Goal: Task Accomplishment & Management: Manage account settings

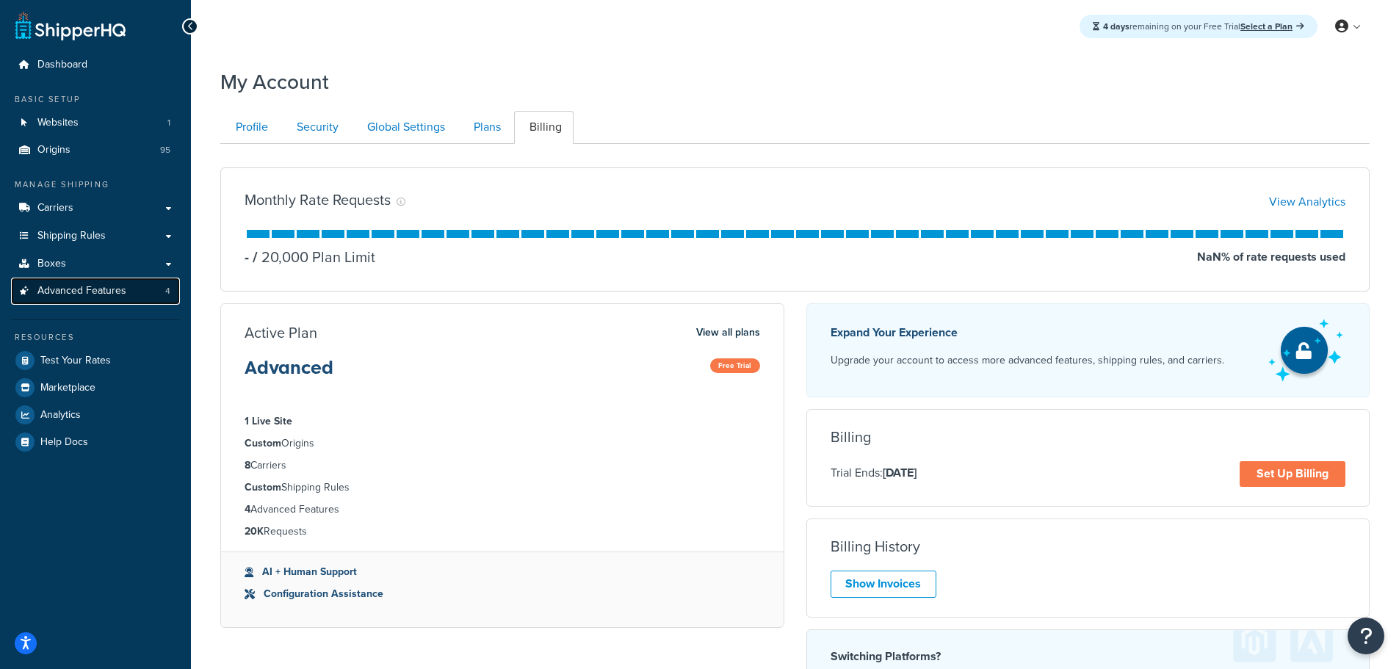
click at [110, 296] on span "Advanced Features" at bounding box center [81, 291] width 89 height 12
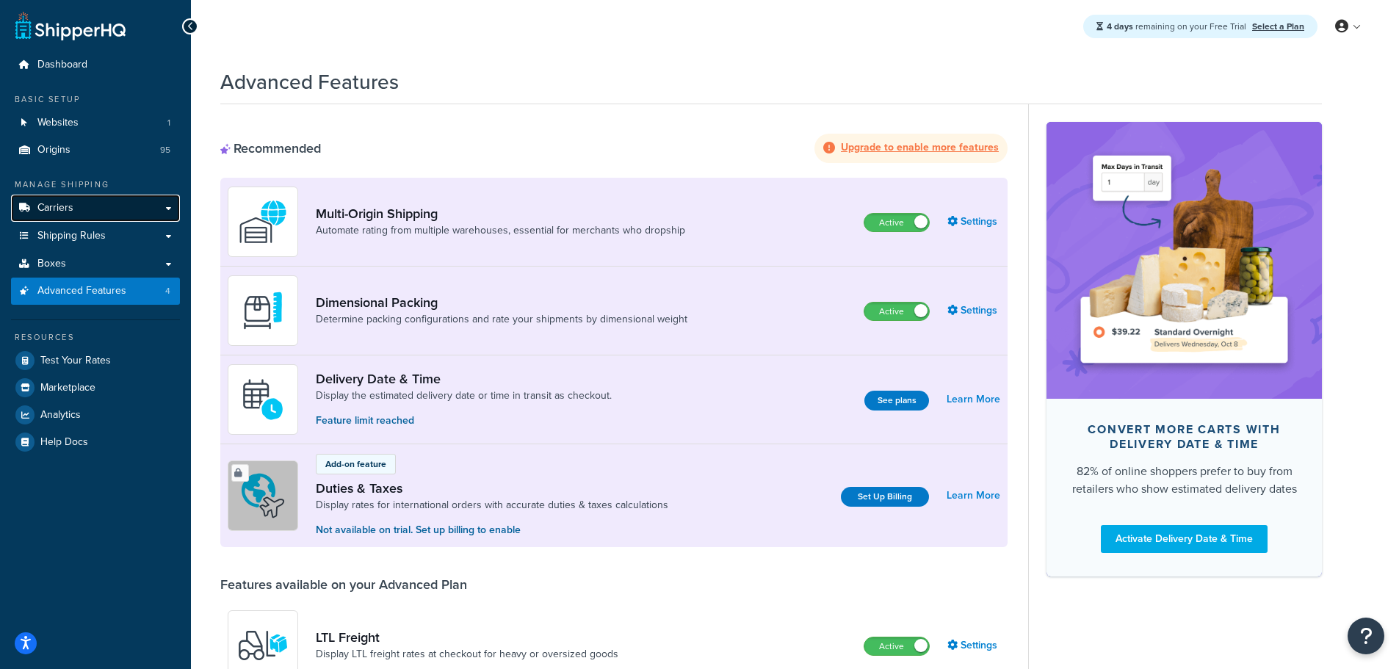
click at [133, 205] on link "Carriers" at bounding box center [95, 208] width 169 height 27
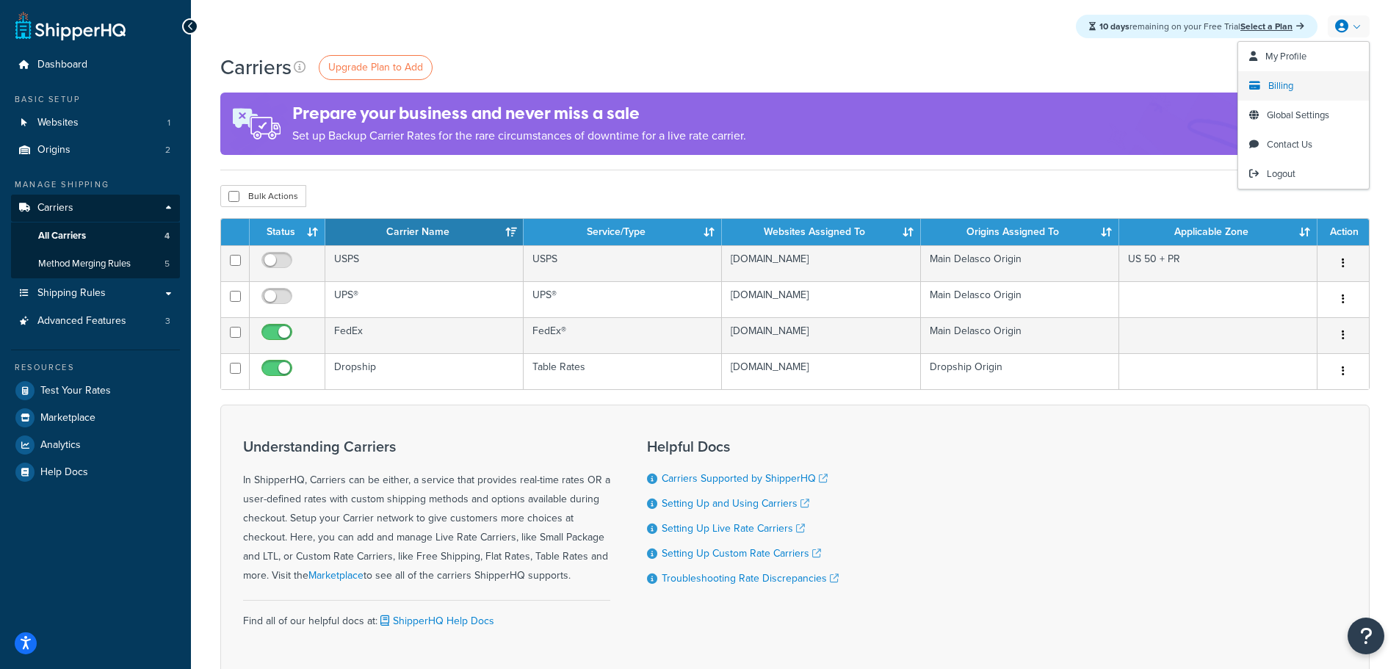
click at [1290, 87] on span "Billing" at bounding box center [1280, 86] width 25 height 14
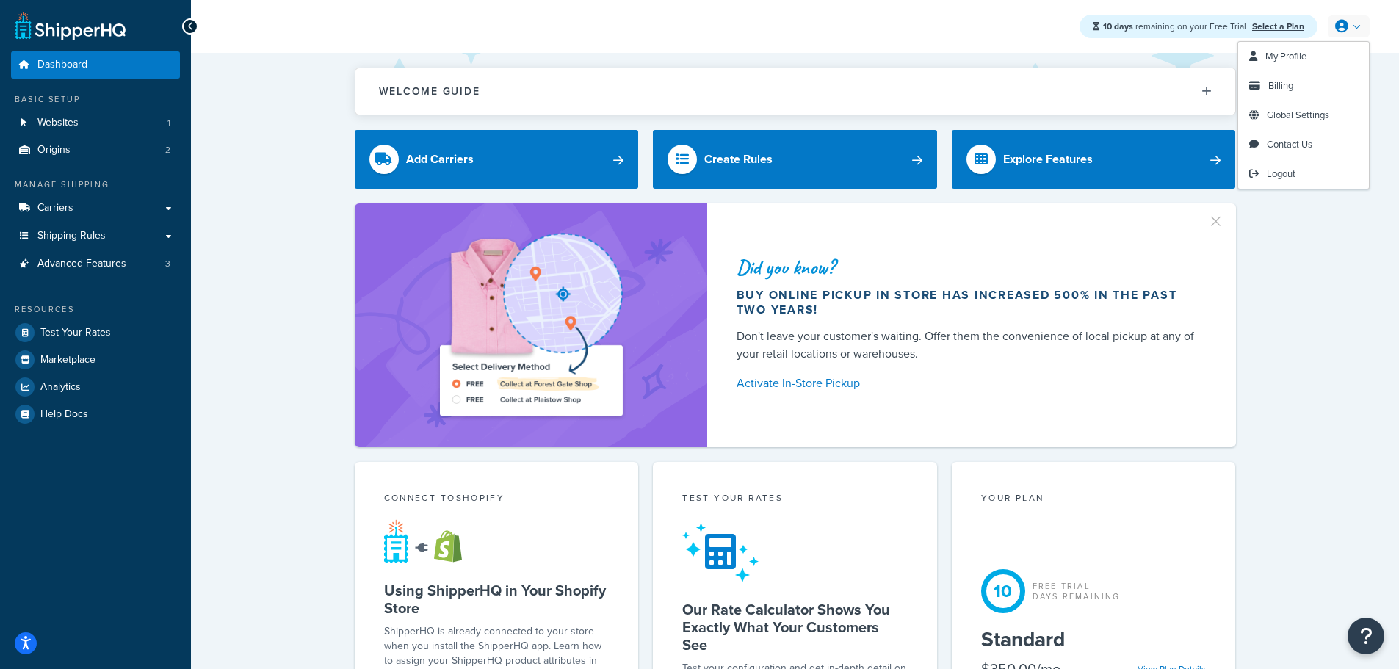
click at [1303, 82] on link "Billing" at bounding box center [1303, 85] width 131 height 29
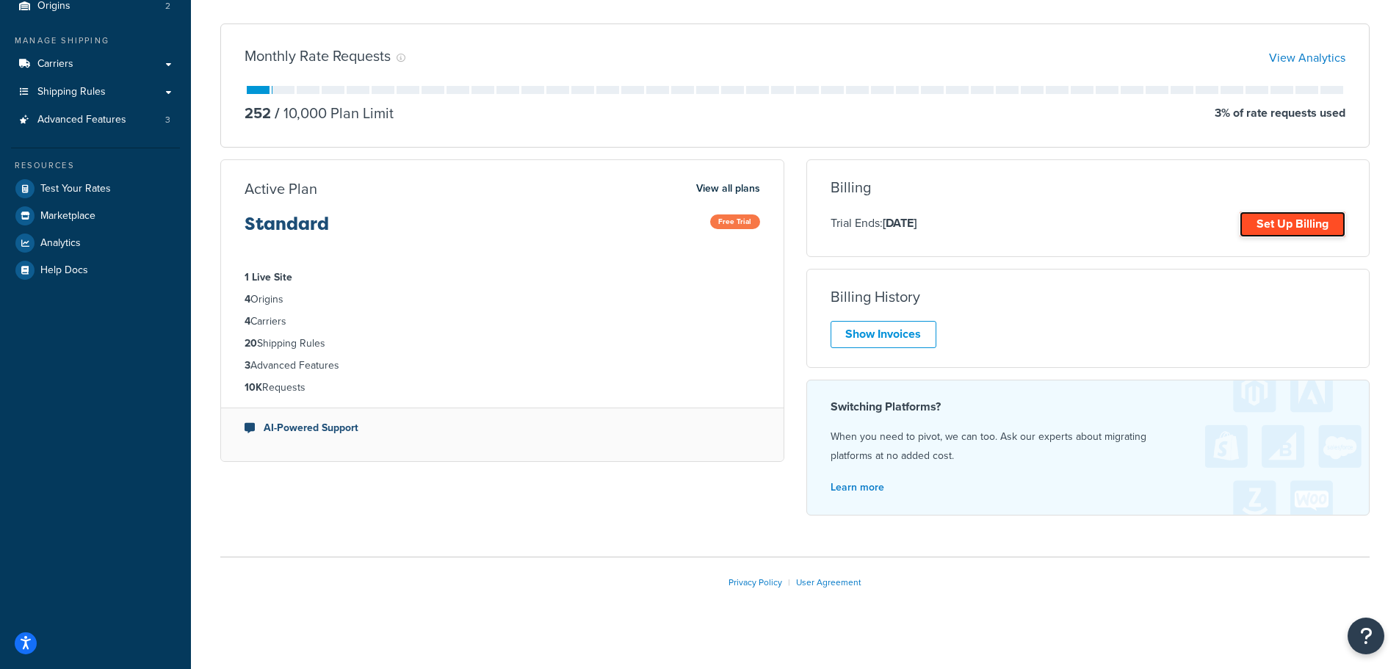
click at [1270, 230] on link "Set Up Billing" at bounding box center [1292, 224] width 106 height 26
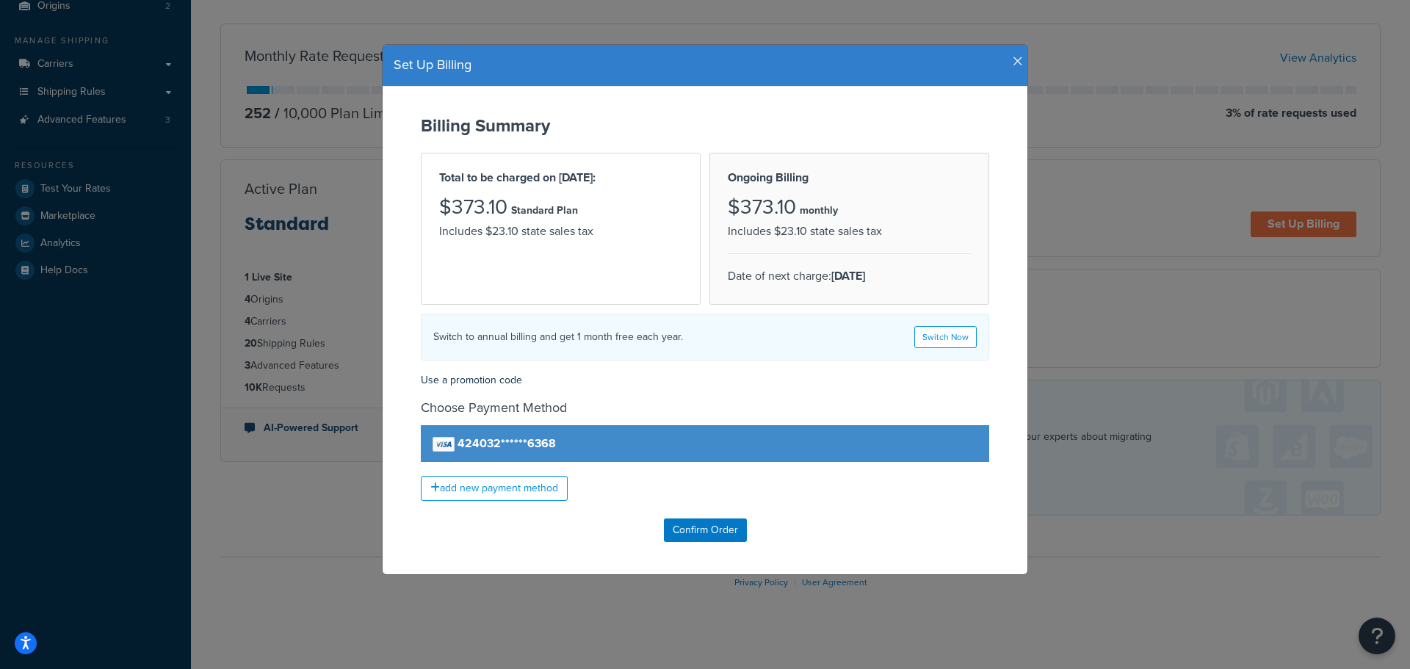
click at [1323, 319] on div "Set Up Billing Billing Summary Total to be charged on Oct 21, 2025: $373.10 Sta…" at bounding box center [705, 334] width 1410 height 669
